Goal: Task Accomplishment & Management: Complete application form

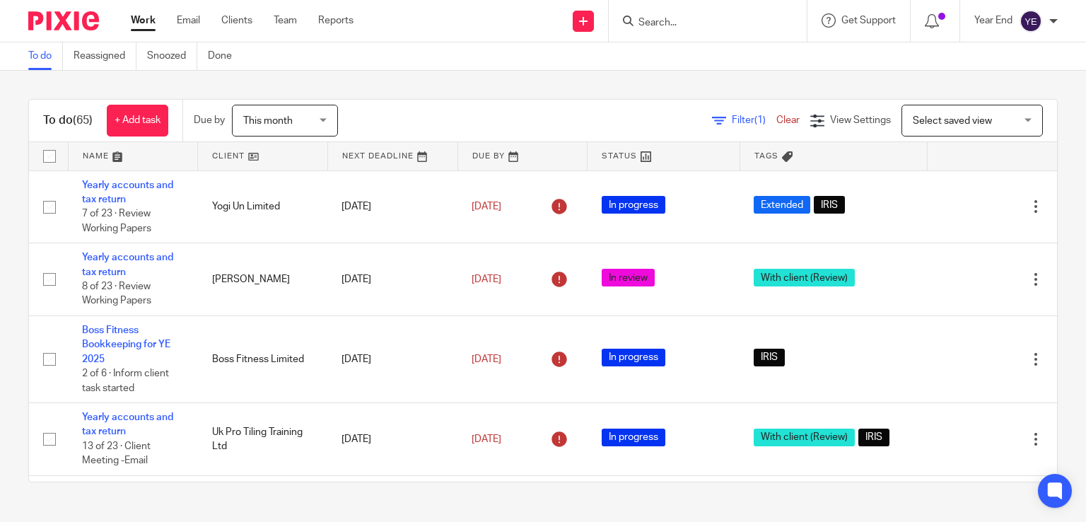
click at [670, 21] on input "Search" at bounding box center [700, 23] width 127 height 13
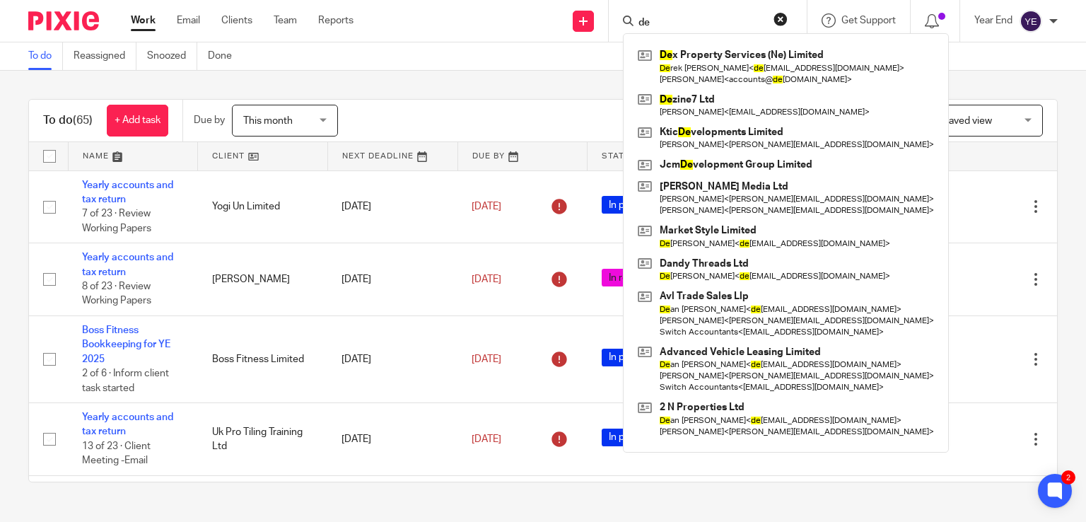
type input "d"
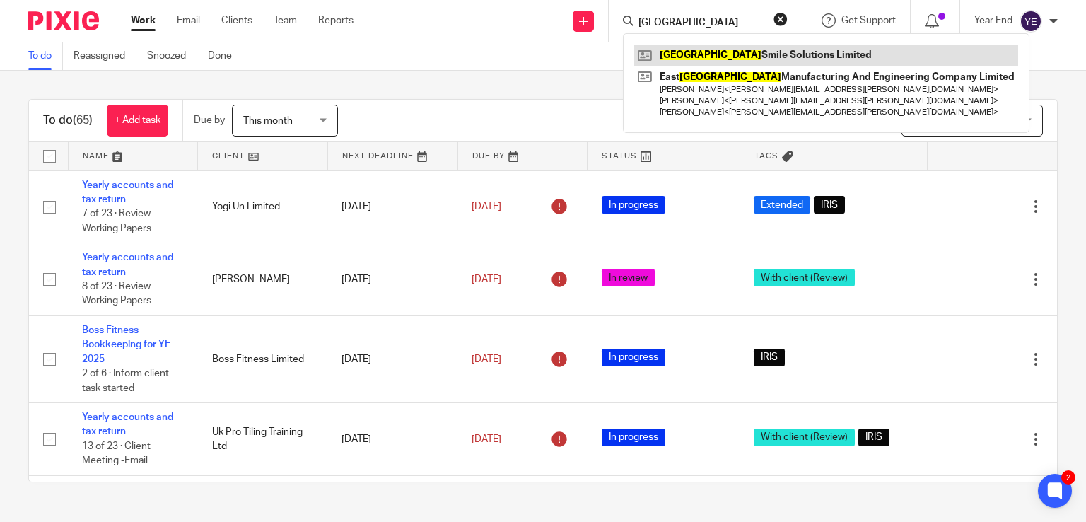
type input "durham"
click at [678, 57] on link at bounding box center [826, 55] width 384 height 21
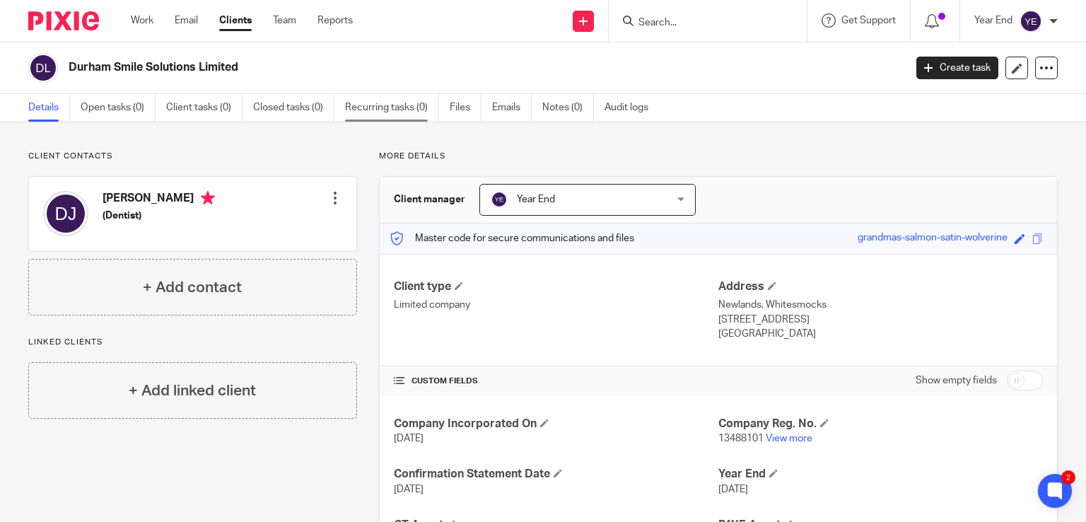
click at [379, 110] on link "Recurring tasks (0)" at bounding box center [392, 108] width 94 height 28
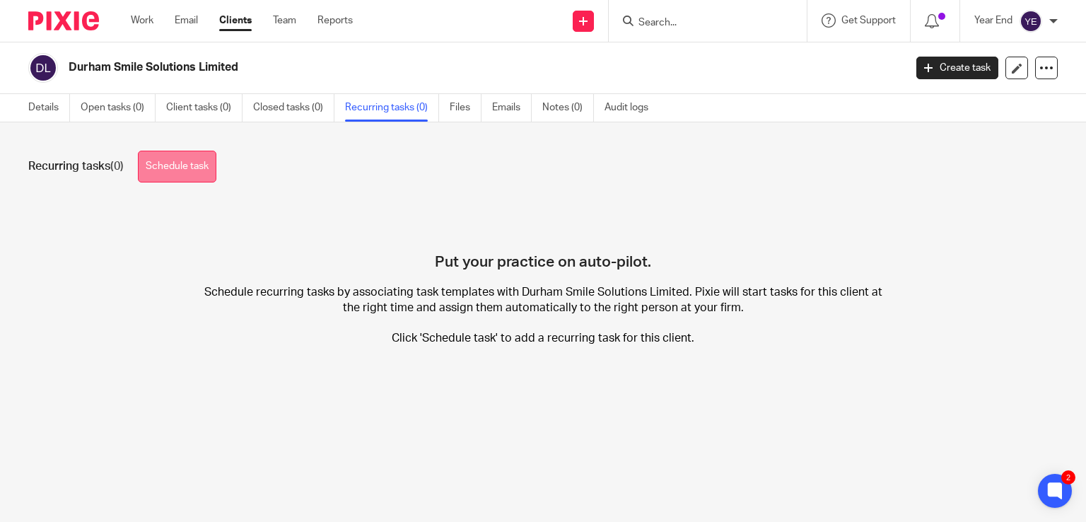
click at [189, 178] on link "Schedule task" at bounding box center [177, 167] width 78 height 32
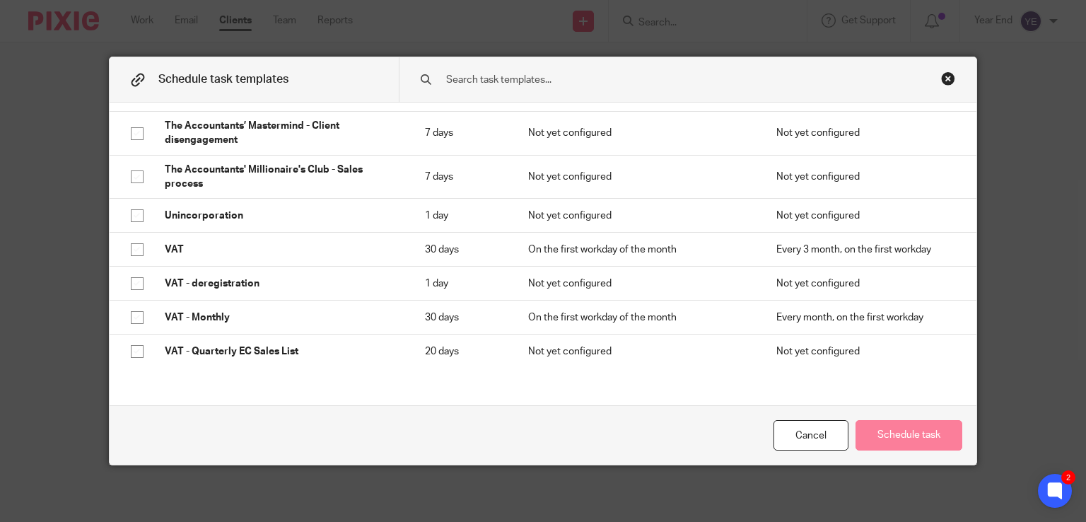
scroll to position [561, 0]
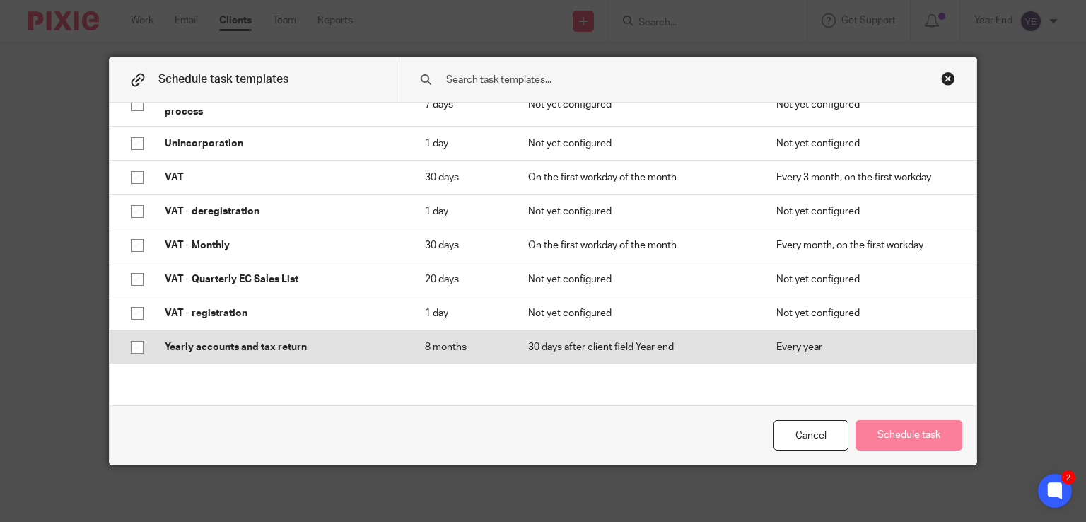
click at [132, 344] on input "checkbox" at bounding box center [137, 347] width 27 height 27
checkbox input "true"
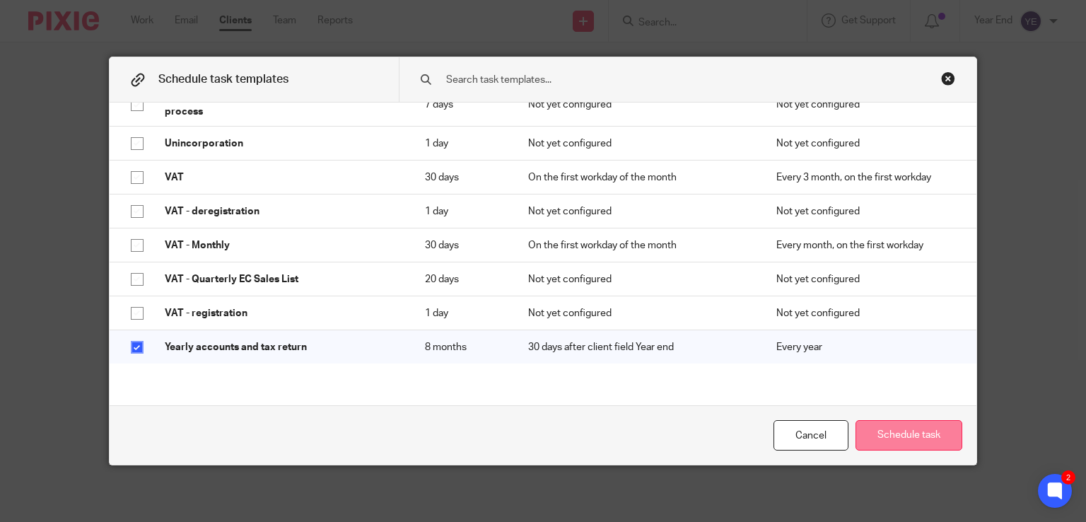
click at [891, 436] on button "Schedule task" at bounding box center [909, 435] width 107 height 30
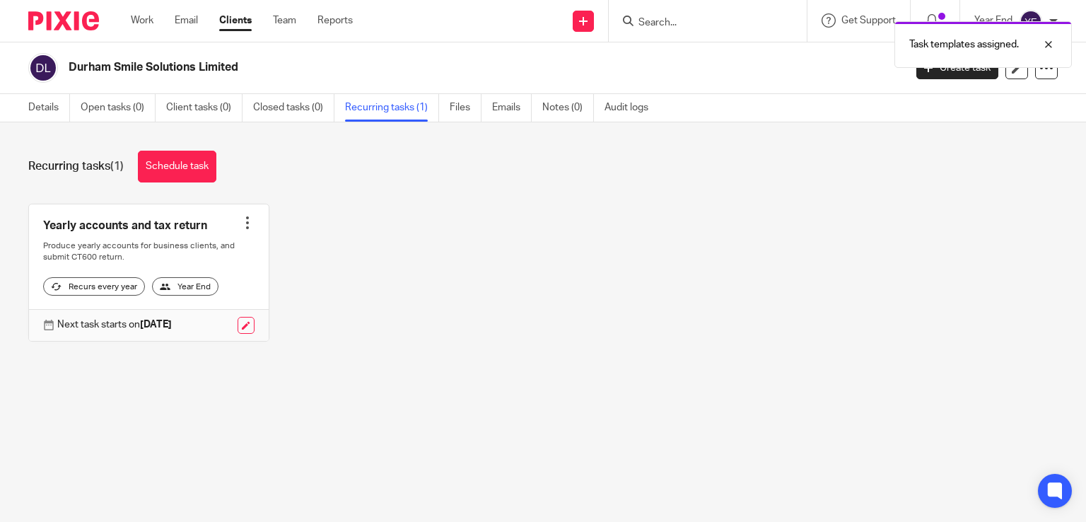
click at [241, 218] on div at bounding box center [247, 223] width 14 height 14
click at [180, 254] on link "Create task" at bounding box center [188, 253] width 113 height 21
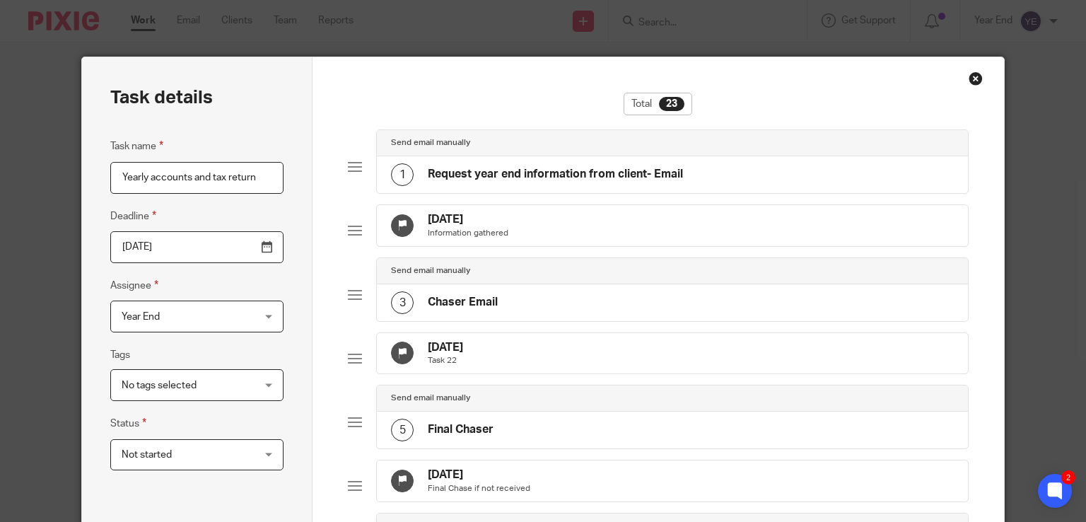
click at [969, 74] on div "Close this dialog window" at bounding box center [976, 78] width 14 height 14
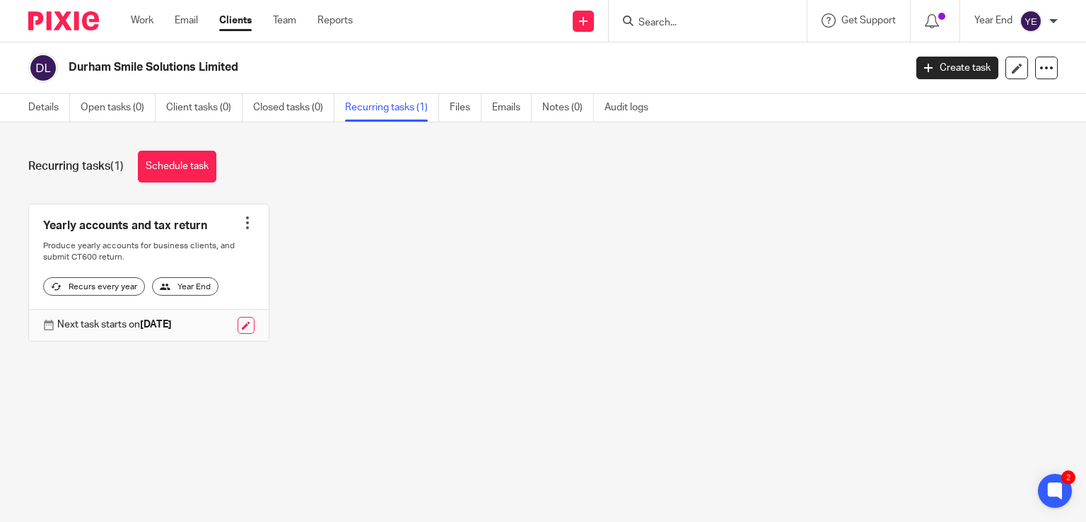
click at [241, 221] on div at bounding box center [247, 223] width 14 height 14
click at [193, 255] on link "Create task" at bounding box center [188, 253] width 113 height 21
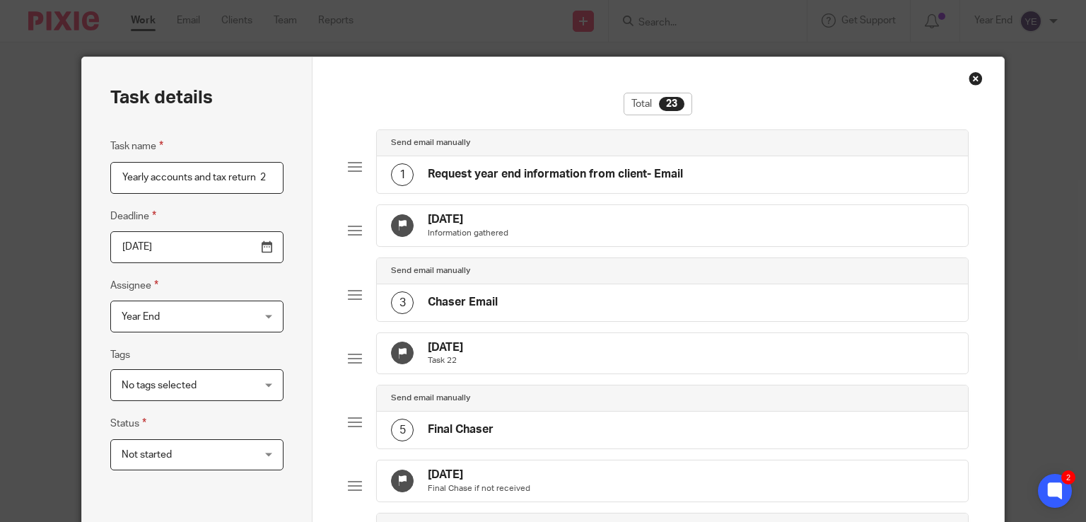
type input "Yearly accounts and tax return"
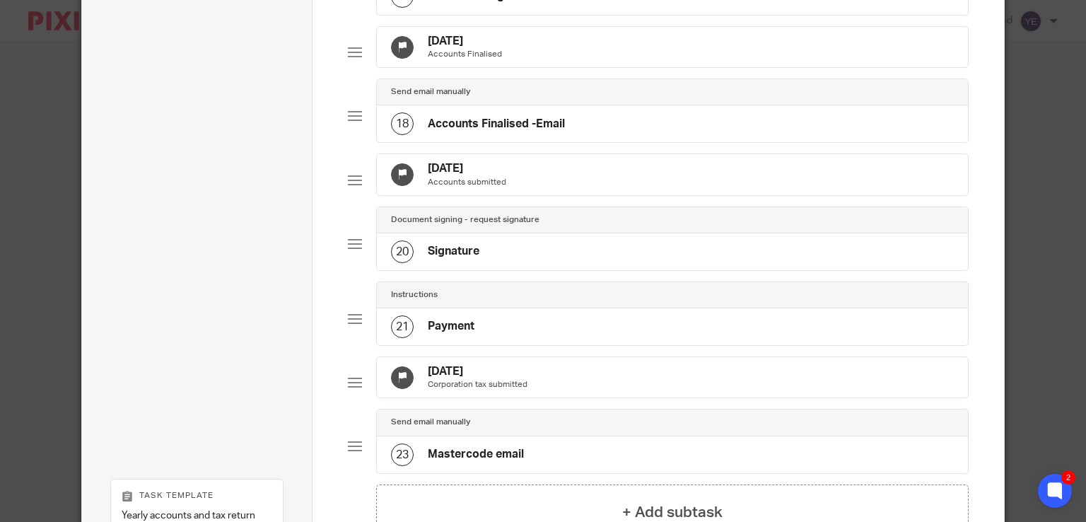
scroll to position [1461, 0]
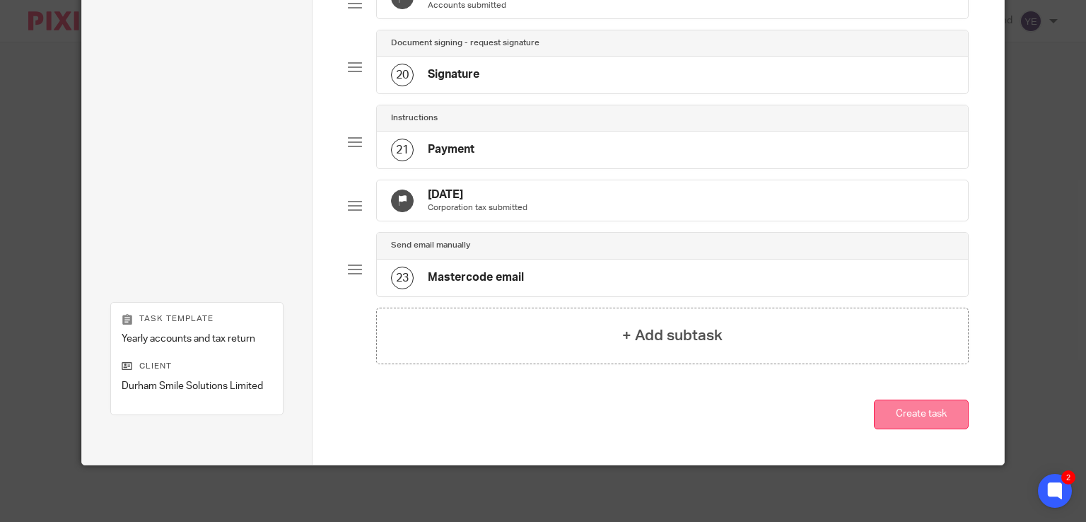
click at [892, 424] on button "Create task" at bounding box center [921, 414] width 95 height 30
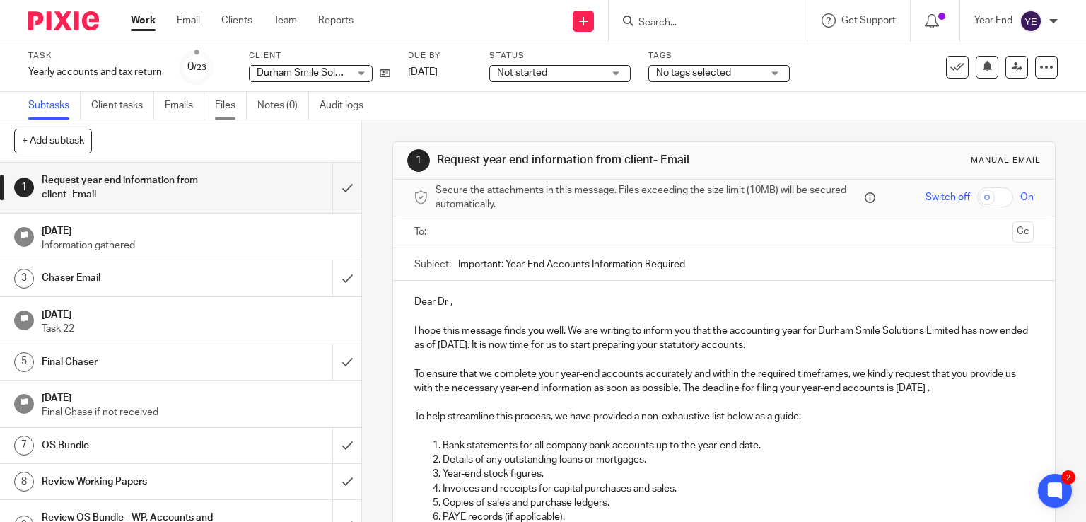
click at [233, 108] on link "Files" at bounding box center [231, 106] width 32 height 28
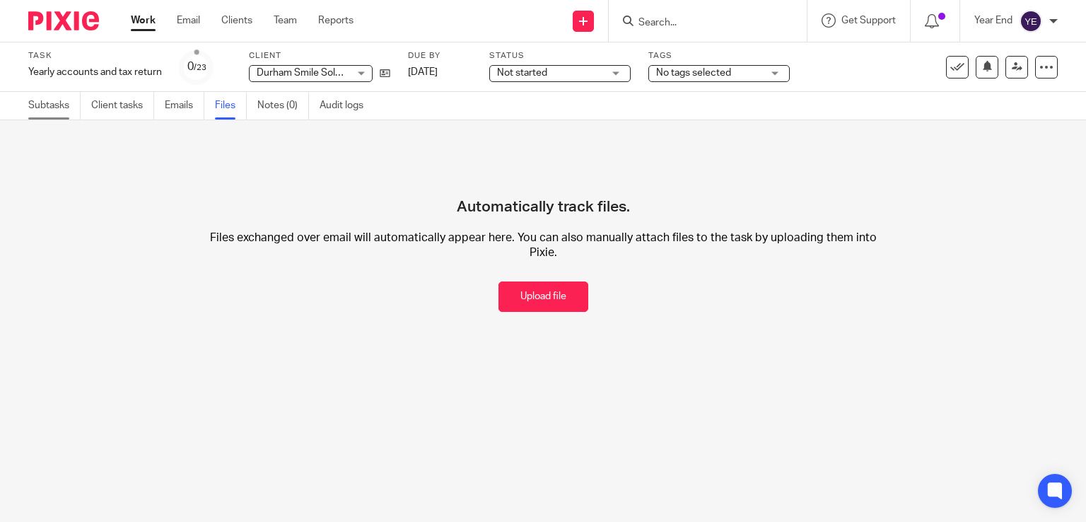
click at [64, 107] on link "Subtasks" at bounding box center [54, 106] width 52 height 28
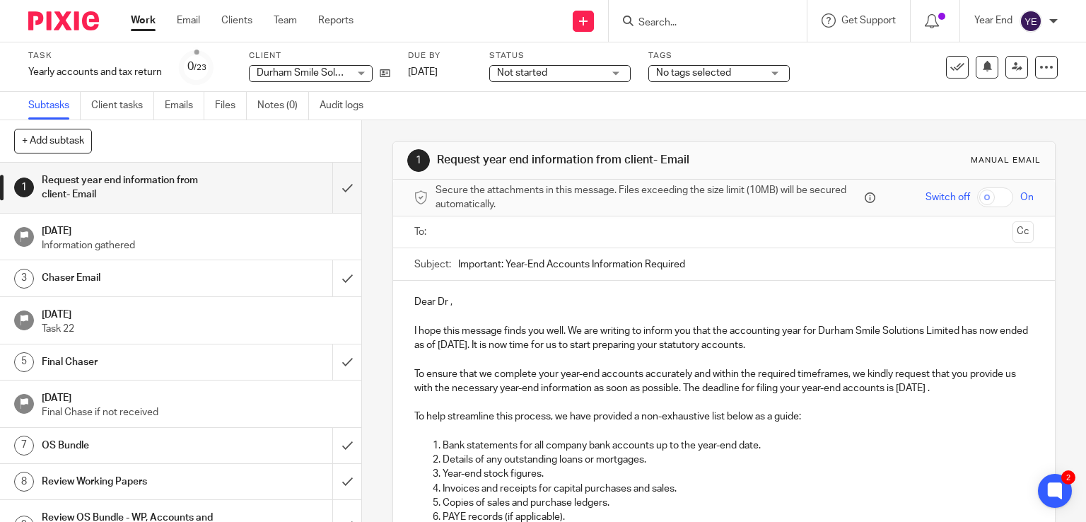
click at [1051, 21] on div at bounding box center [1053, 21] width 8 height 8
click at [1000, 102] on span "Logout" at bounding box center [992, 98] width 32 height 10
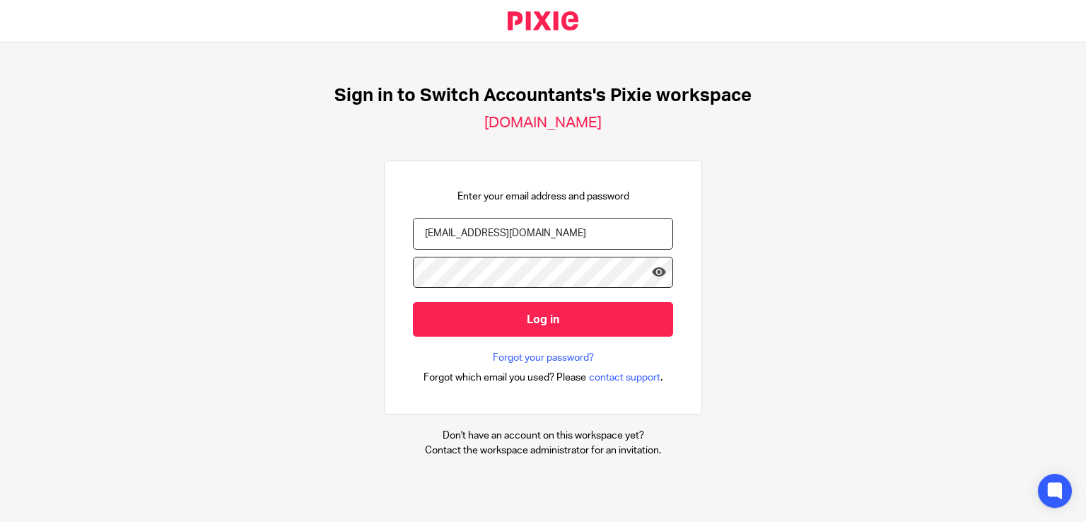
click at [466, 235] on input "[EMAIL_ADDRESS][DOMAIN_NAME]" at bounding box center [543, 234] width 260 height 32
click at [471, 233] on input "[EMAIL_ADDRESS][DOMAIN_NAME]" at bounding box center [543, 234] width 260 height 32
type input "[EMAIL_ADDRESS][DOMAIN_NAME]"
click at [413, 302] on input "Log in" at bounding box center [543, 319] width 260 height 35
